Goal: Check status: Check status

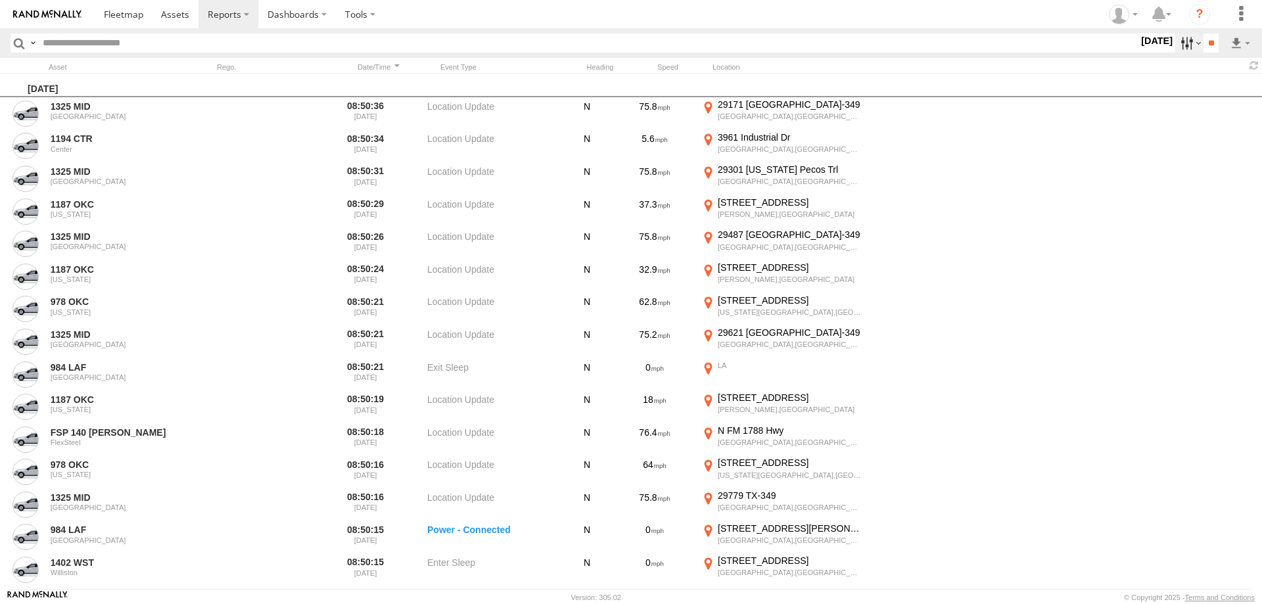
click at [1179, 43] on label at bounding box center [1189, 43] width 28 height 19
click at [0, 0] on span "Potential Collision" at bounding box center [0, 0] width 0 height 0
click at [1210, 41] on input "**" at bounding box center [1210, 43] width 15 height 19
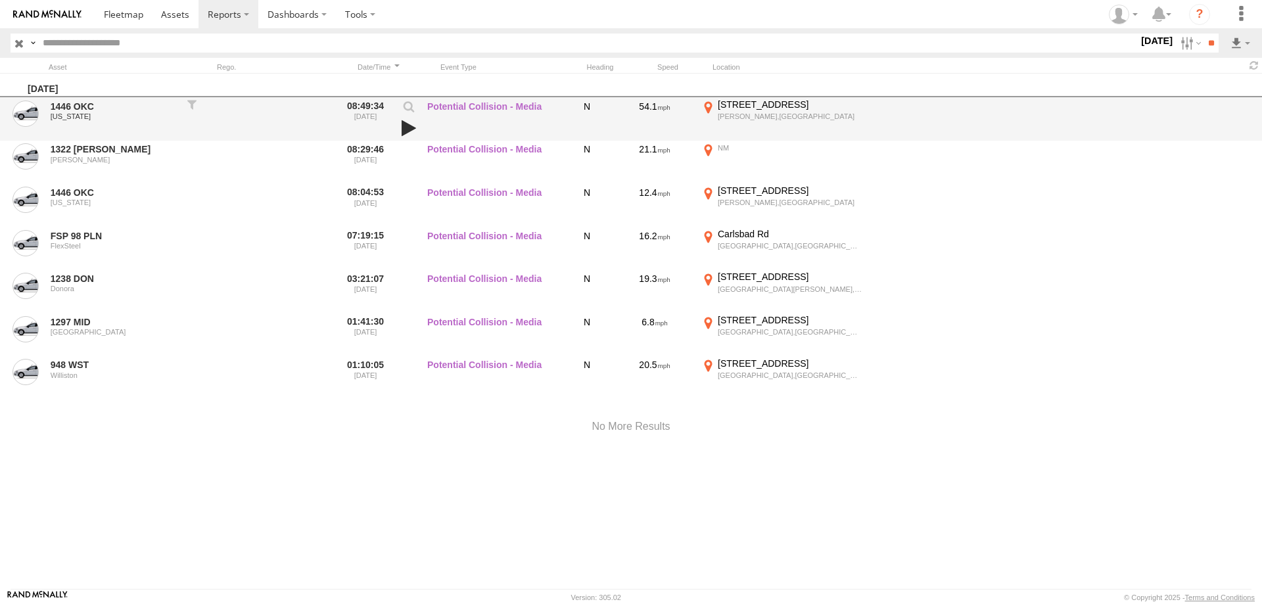
click at [409, 126] on link at bounding box center [409, 128] width 22 height 18
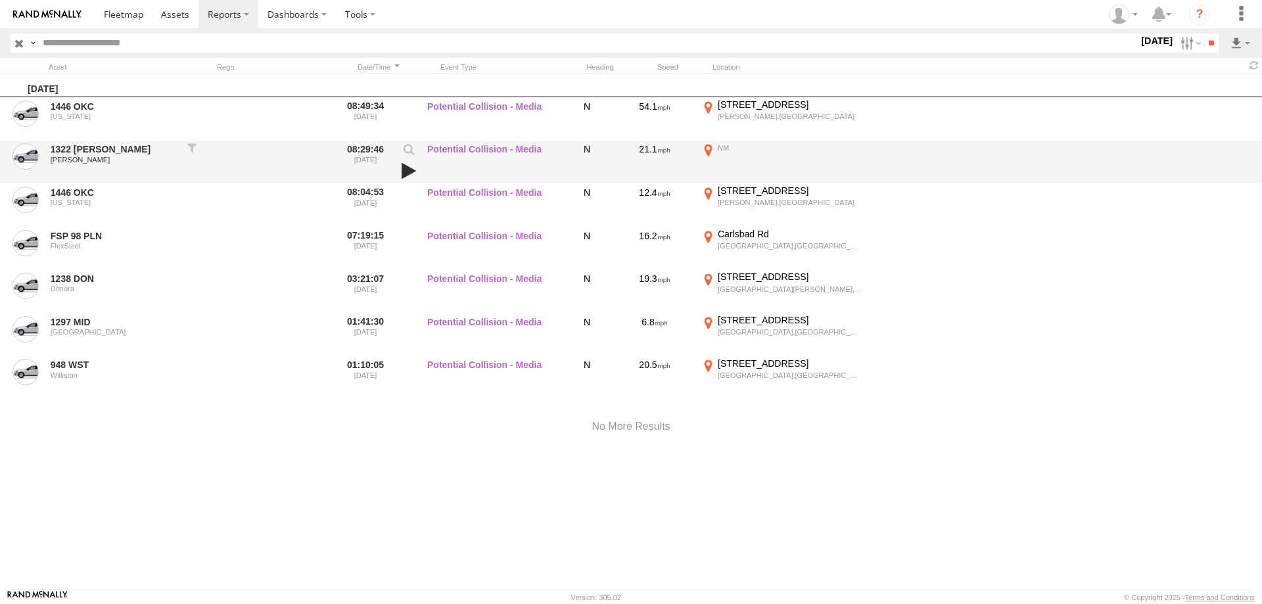
click at [407, 170] on link at bounding box center [409, 171] width 22 height 18
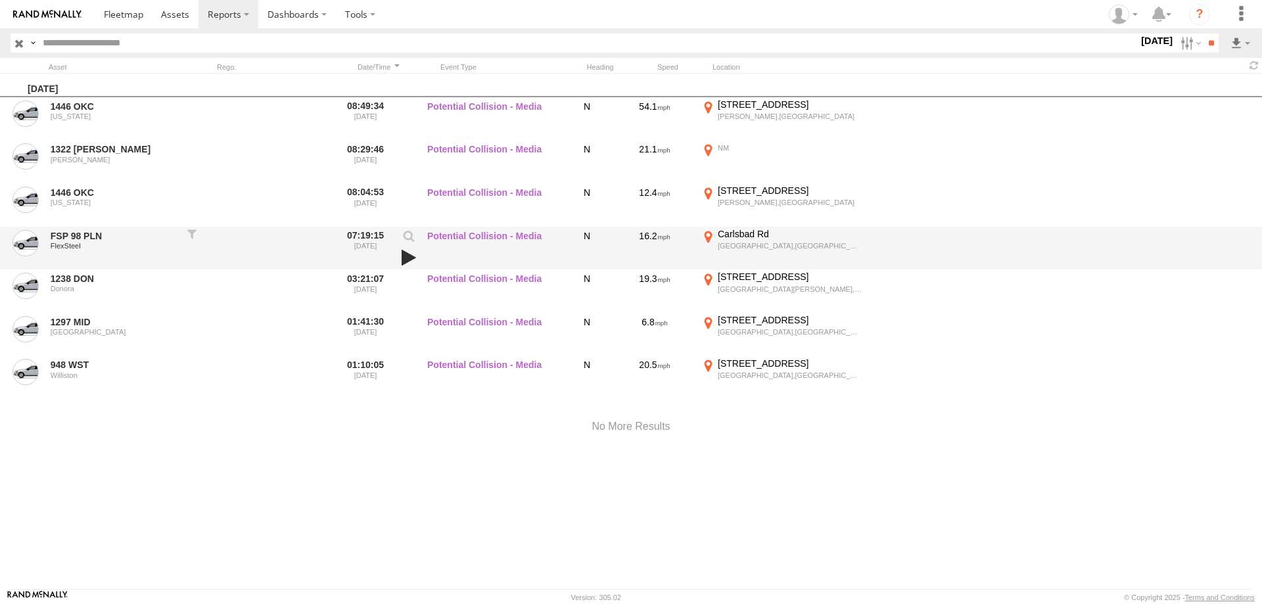
click at [404, 259] on link at bounding box center [409, 257] width 22 height 18
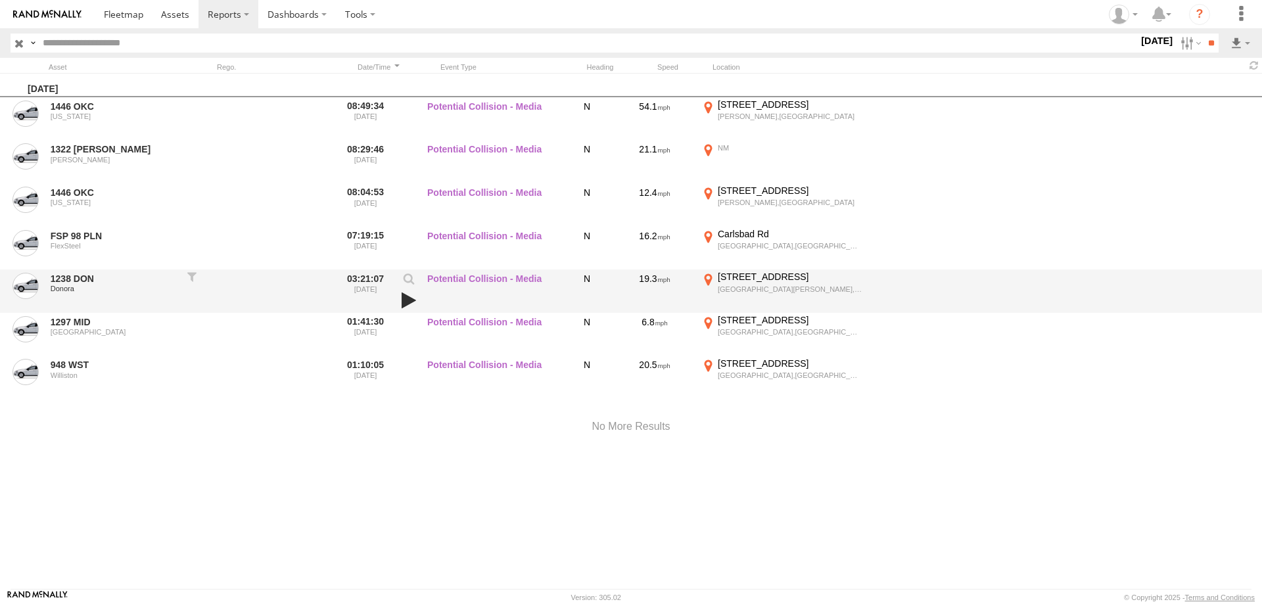
click at [406, 298] on link at bounding box center [409, 300] width 22 height 18
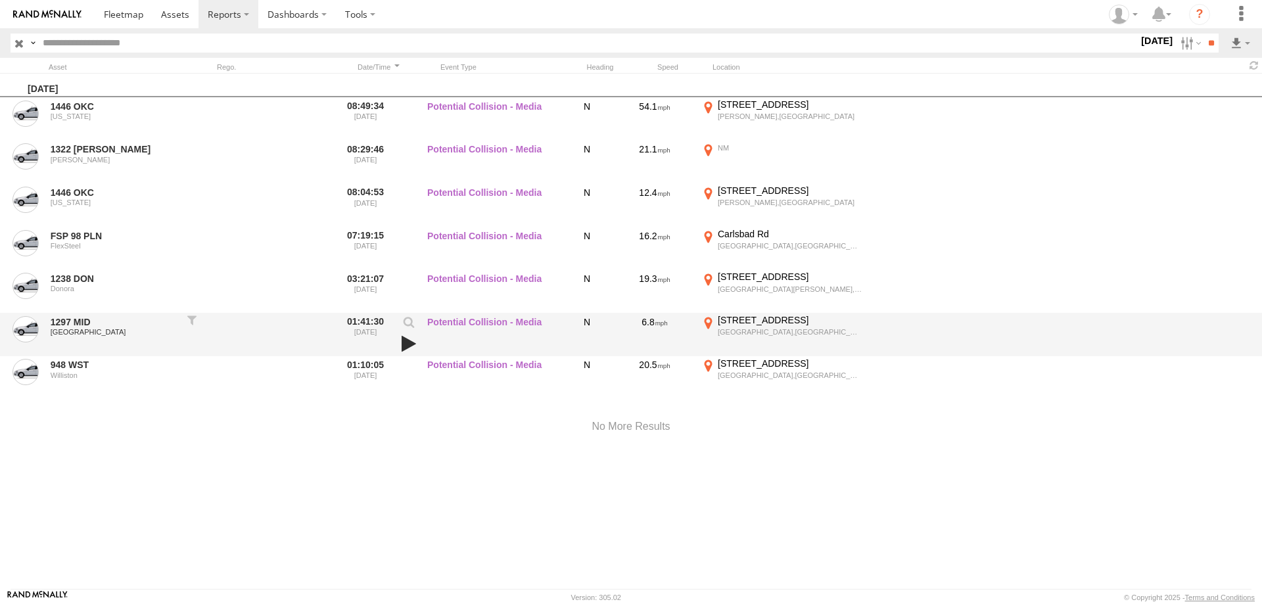
click at [405, 340] on link at bounding box center [409, 343] width 22 height 18
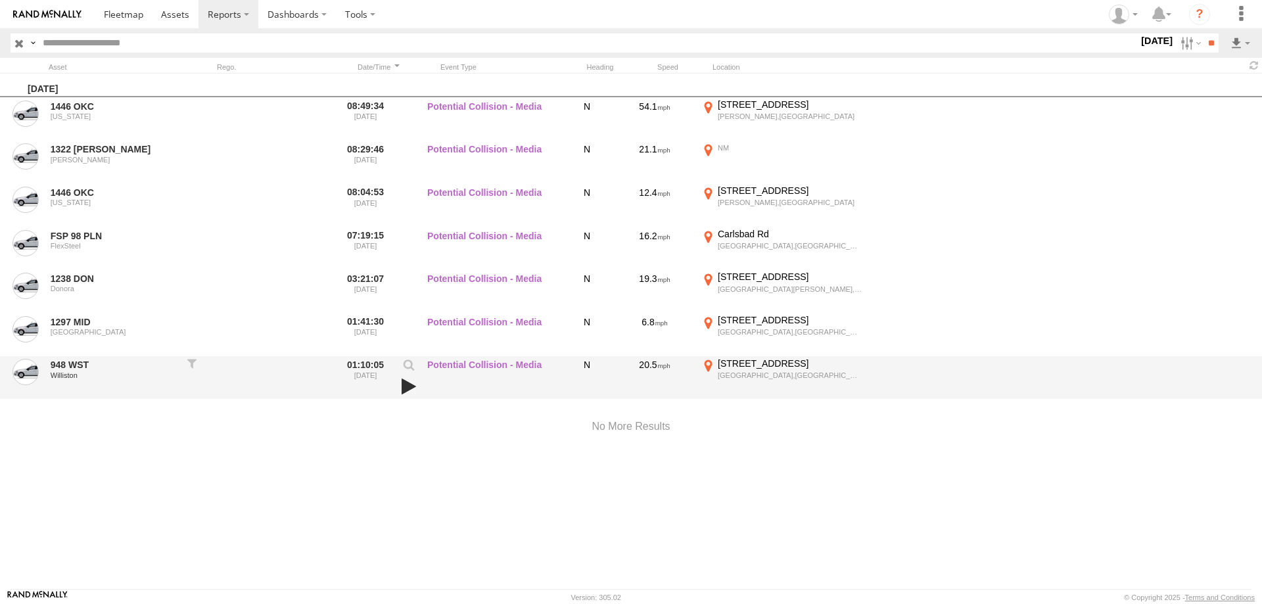
click at [407, 383] on link at bounding box center [409, 386] width 22 height 18
